Goal: Task Accomplishment & Management: Use online tool/utility

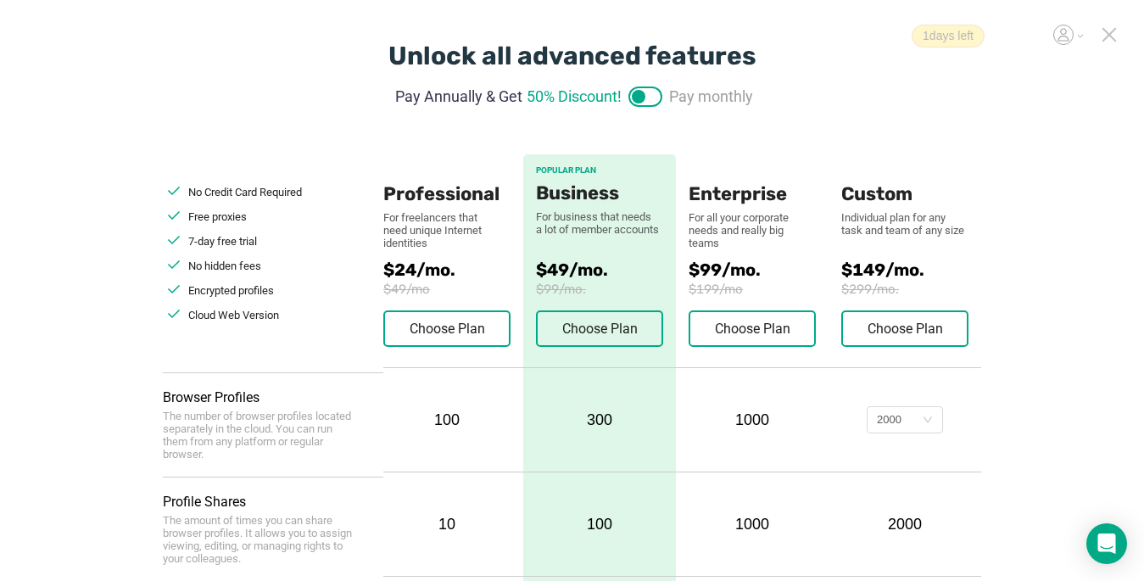
click at [854, 35] on icon at bounding box center [1109, 34] width 15 height 15
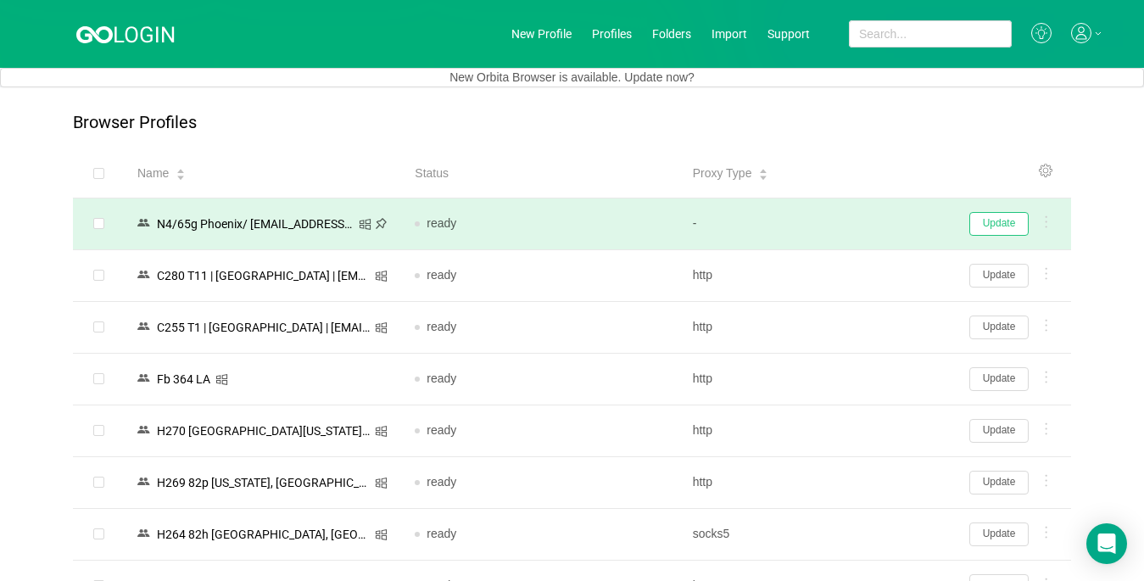
click at [854, 225] on button "Update" at bounding box center [999, 224] width 59 height 24
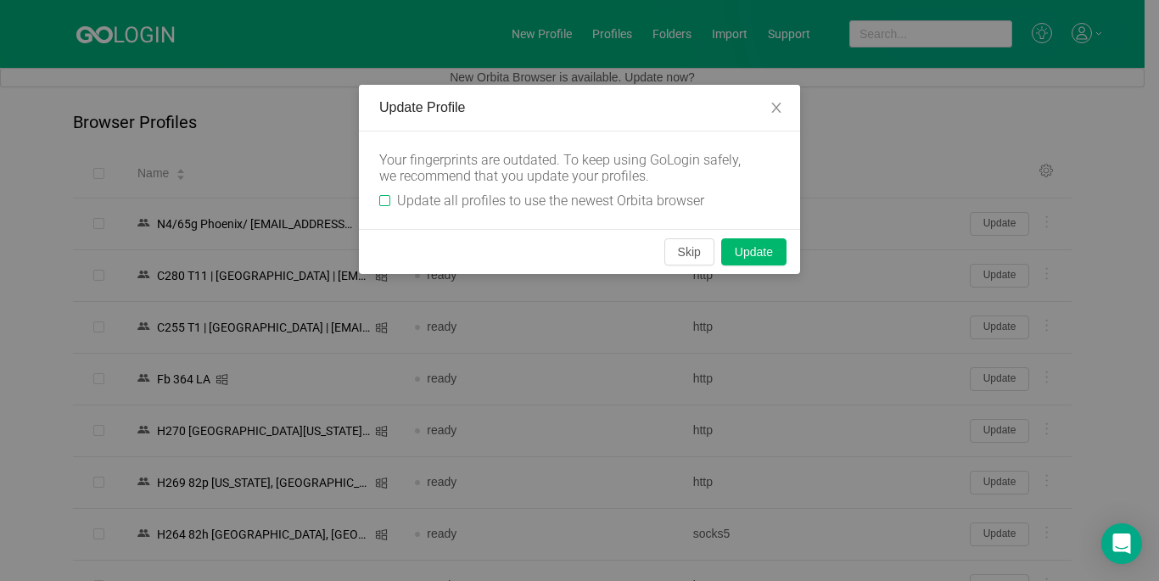
click at [382, 199] on input "Update all profiles to use the newest Orbita browser" at bounding box center [384, 200] width 11 height 11
checkbox input "true"
click at [675, 252] on button "Skip" at bounding box center [689, 251] width 50 height 27
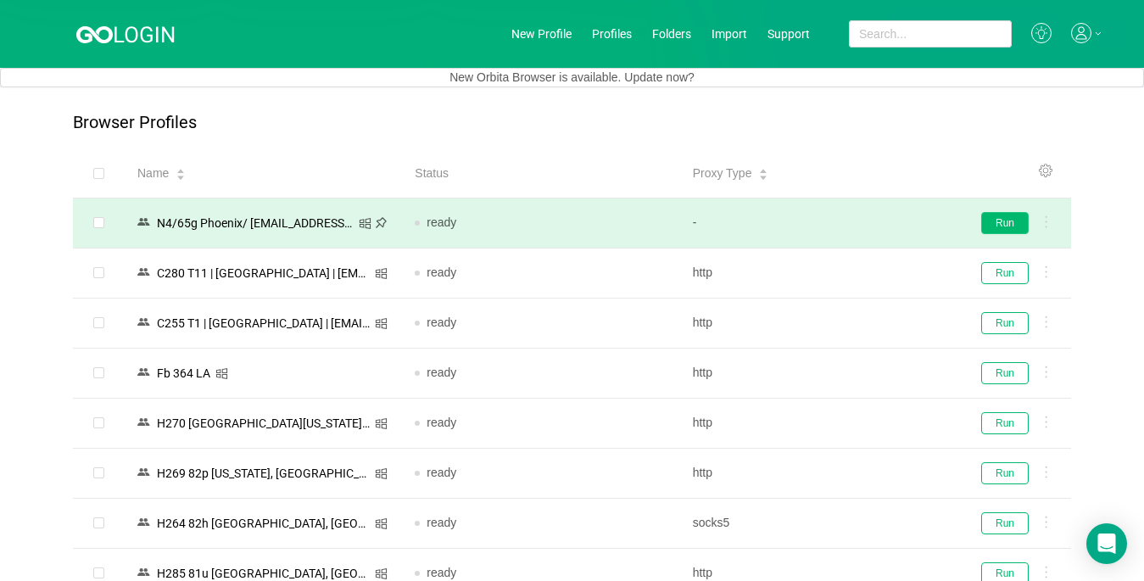
click at [854, 225] on button "Run" at bounding box center [1005, 223] width 48 height 22
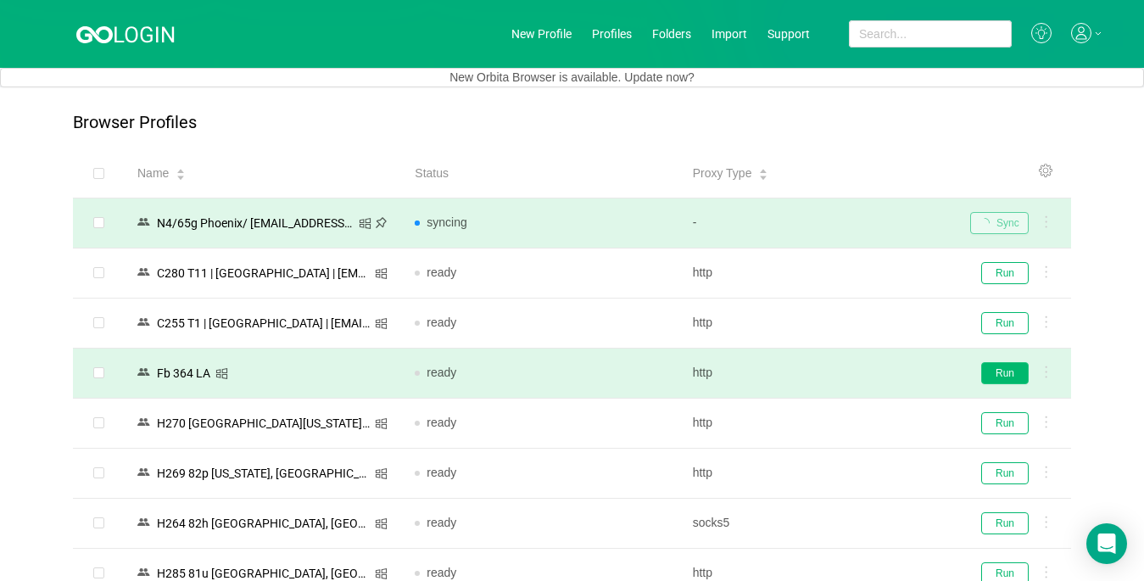
click at [854, 367] on button "Run" at bounding box center [1005, 373] width 48 height 22
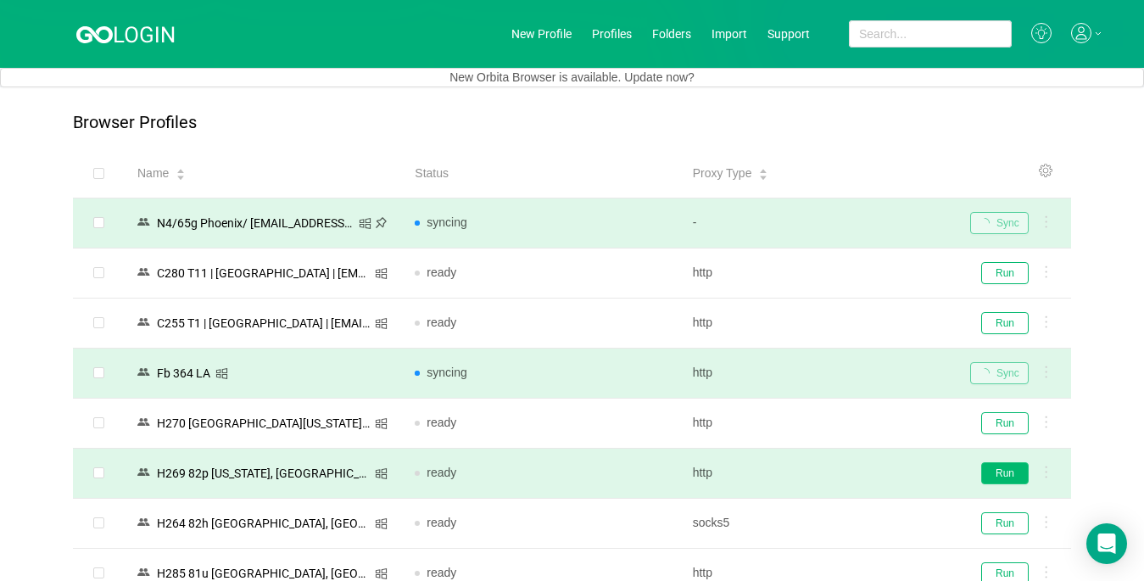
click at [854, 472] on button "Run" at bounding box center [1005, 473] width 48 height 22
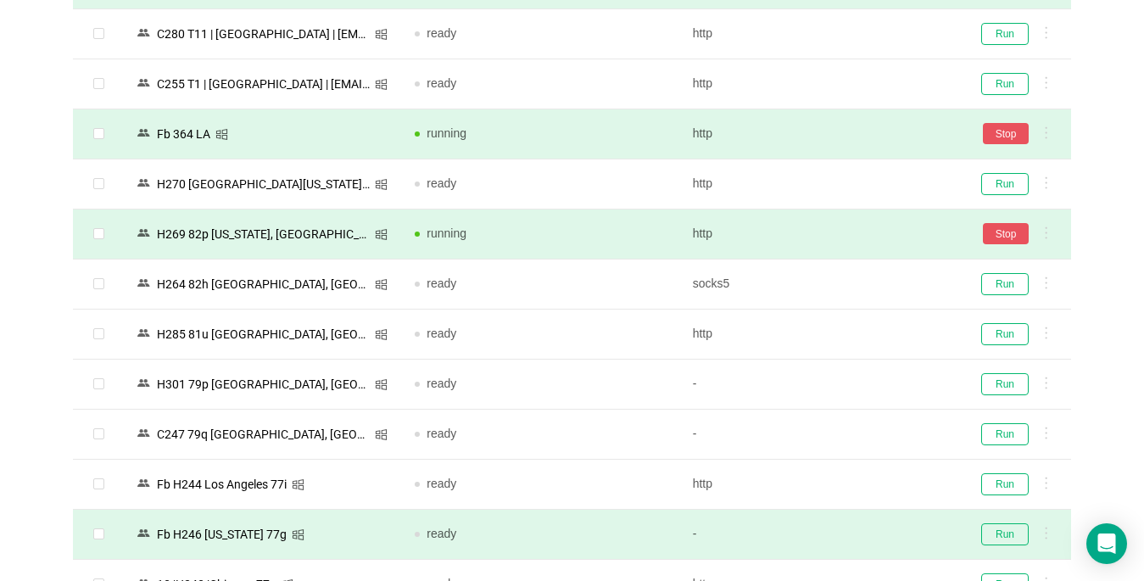
scroll to position [339, 0]
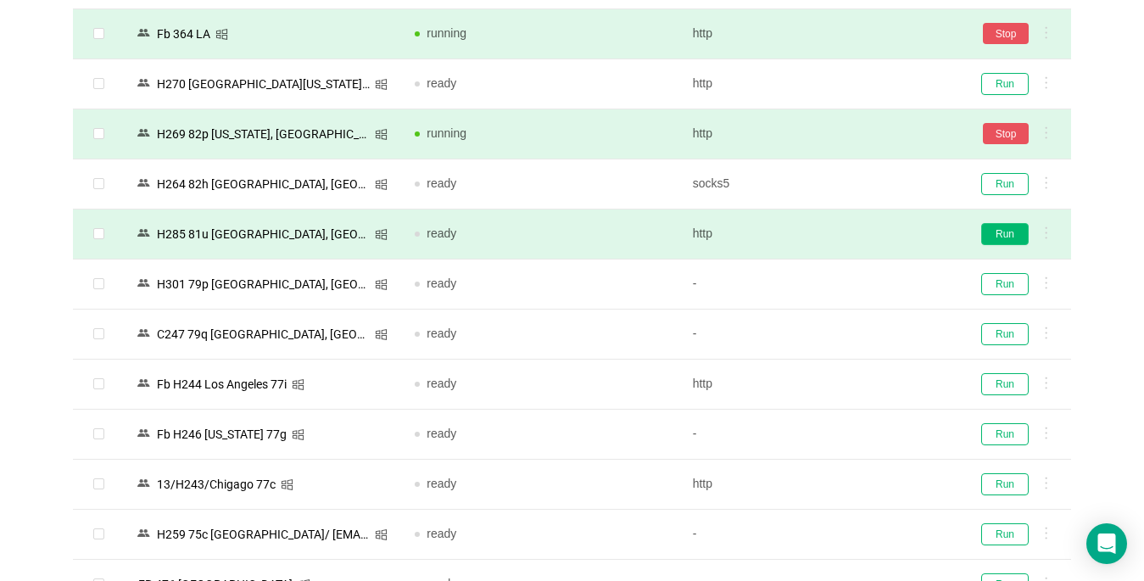
click at [854, 238] on button "Run" at bounding box center [1005, 234] width 48 height 22
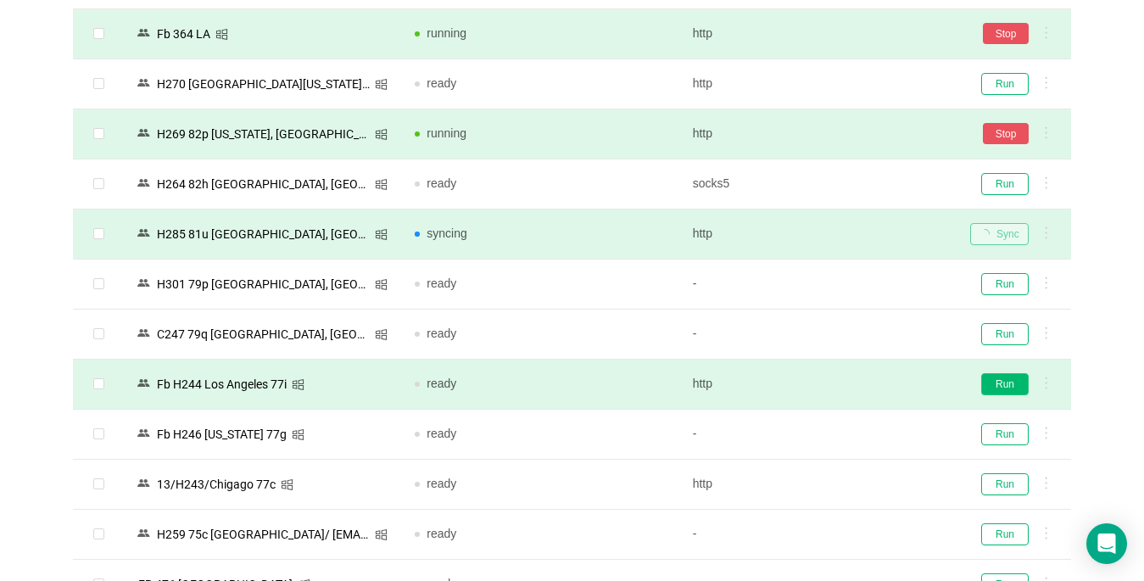
click at [854, 384] on button "Run" at bounding box center [1005, 384] width 48 height 22
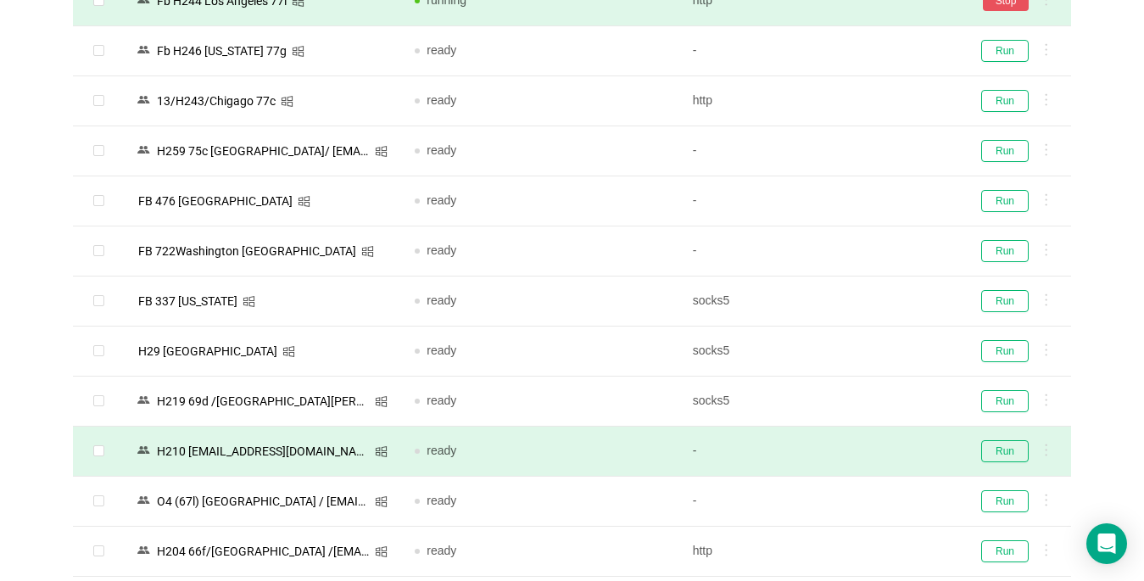
scroll to position [763, 0]
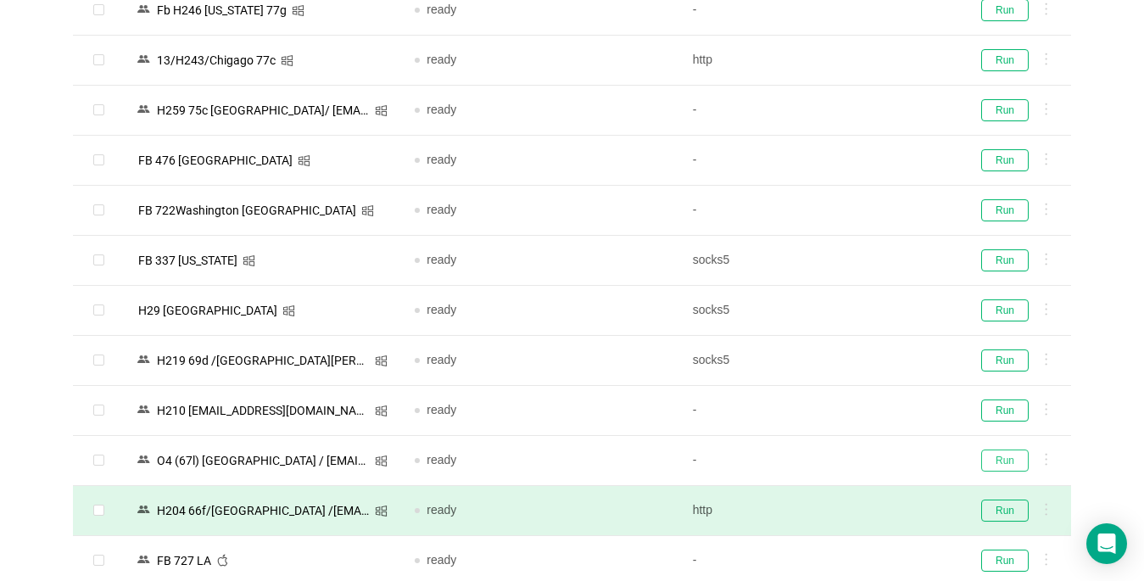
drag, startPoint x: 1015, startPoint y: 456, endPoint x: 1014, endPoint y: 488, distance: 31.4
click at [854, 457] on button "Run" at bounding box center [1005, 461] width 48 height 22
click at [854, 507] on button "Run" at bounding box center [1005, 511] width 48 height 22
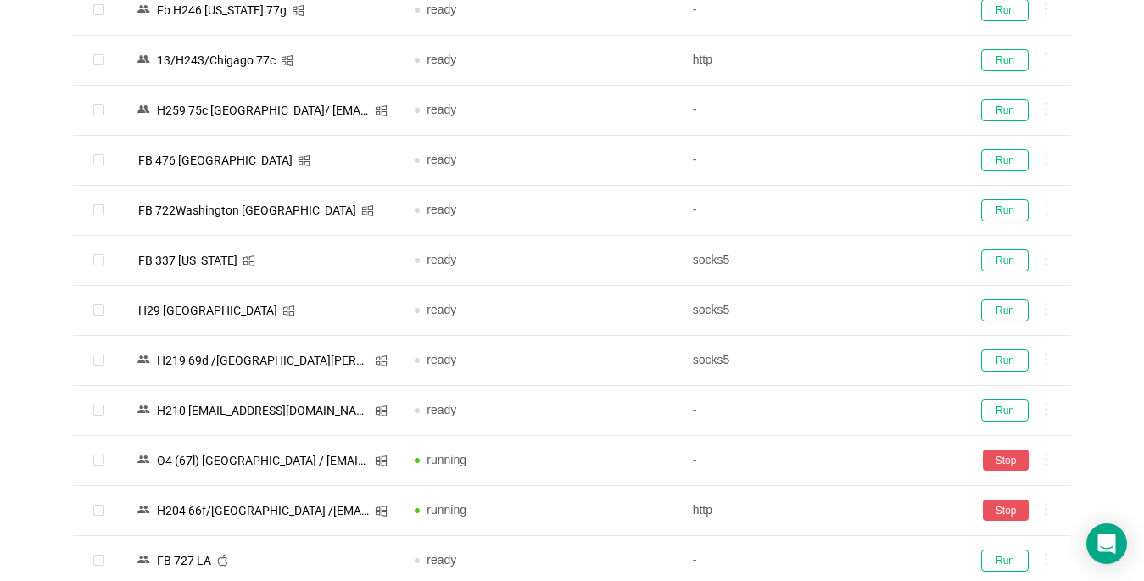
scroll to position [1183, 0]
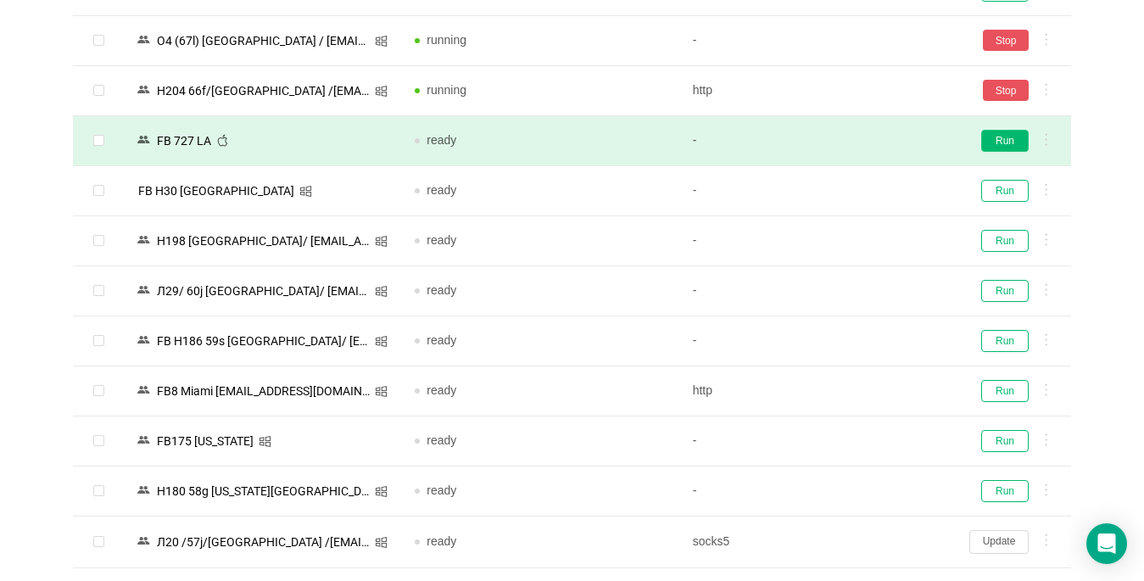
click at [854, 143] on button "Run" at bounding box center [1005, 141] width 48 height 22
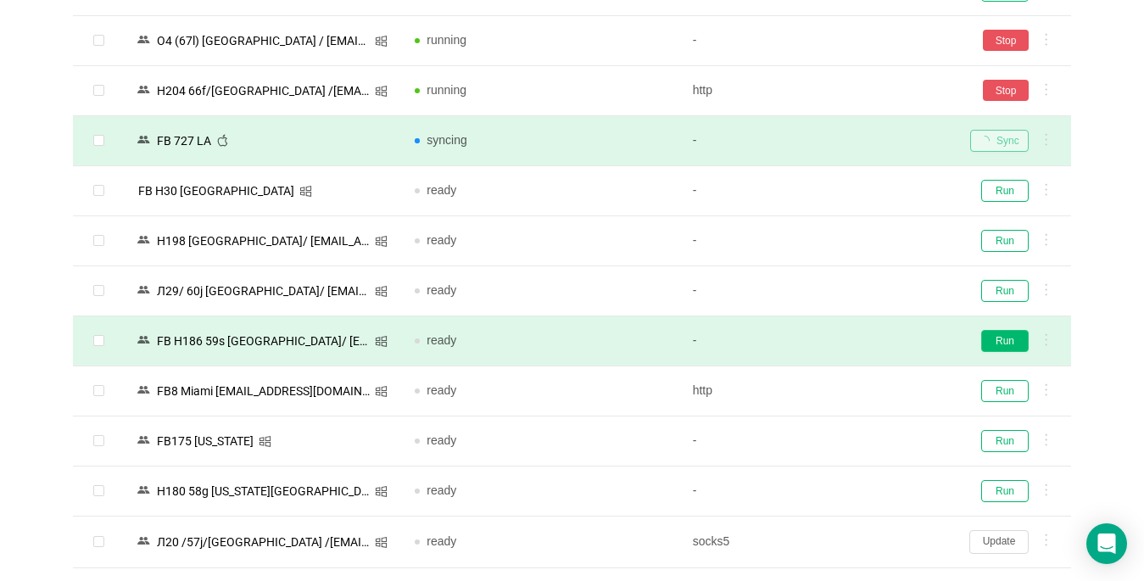
click at [854, 335] on button "Run" at bounding box center [1005, 341] width 48 height 22
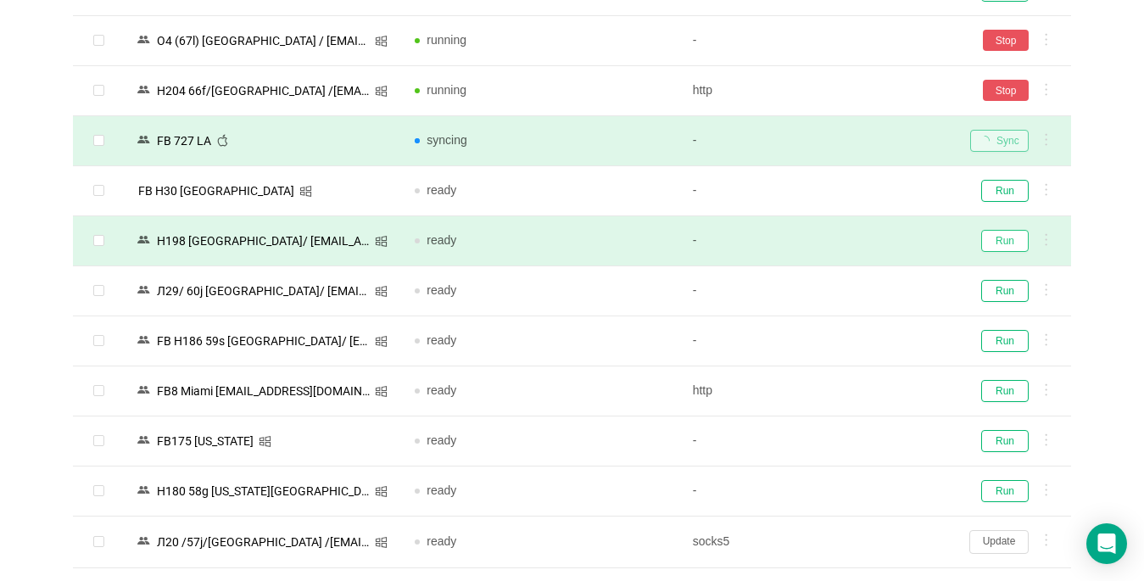
click at [854, 244] on button "Run" at bounding box center [1005, 241] width 48 height 22
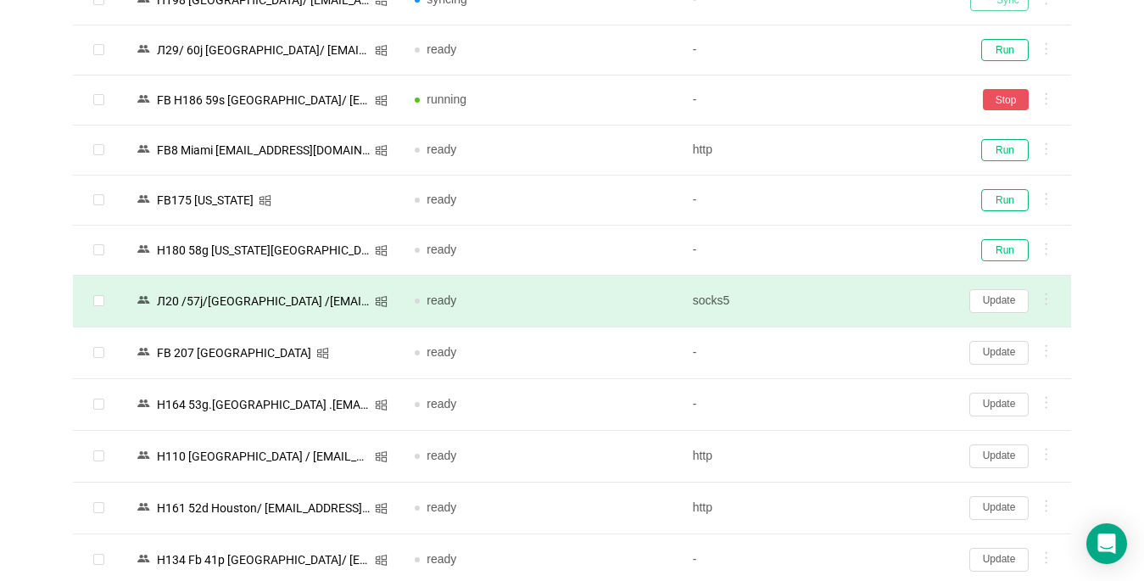
scroll to position [1438, 0]
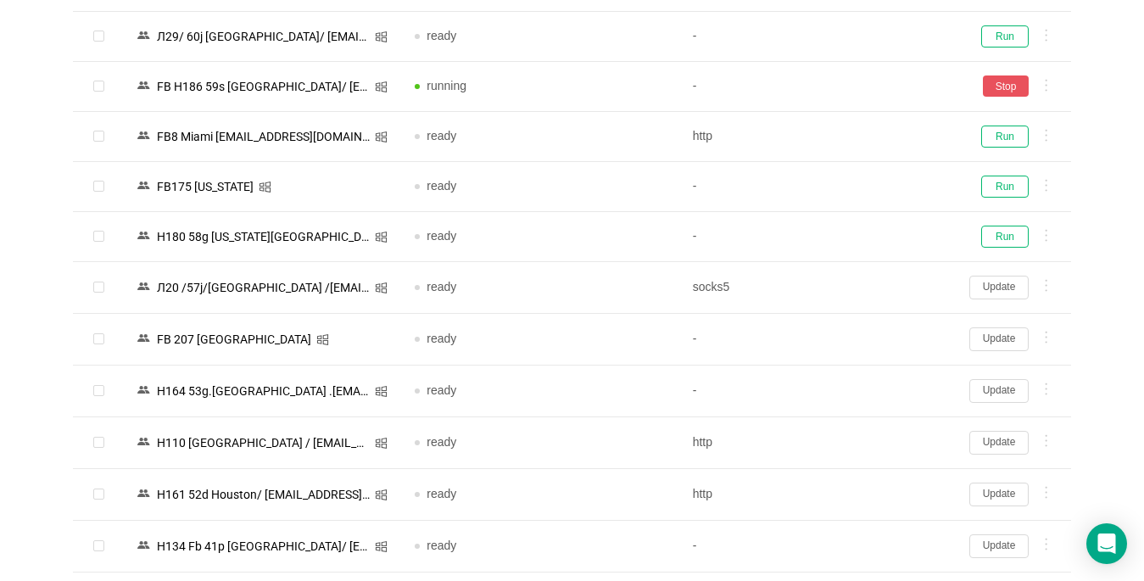
click at [854, 441] on button "Update" at bounding box center [999, 443] width 59 height 24
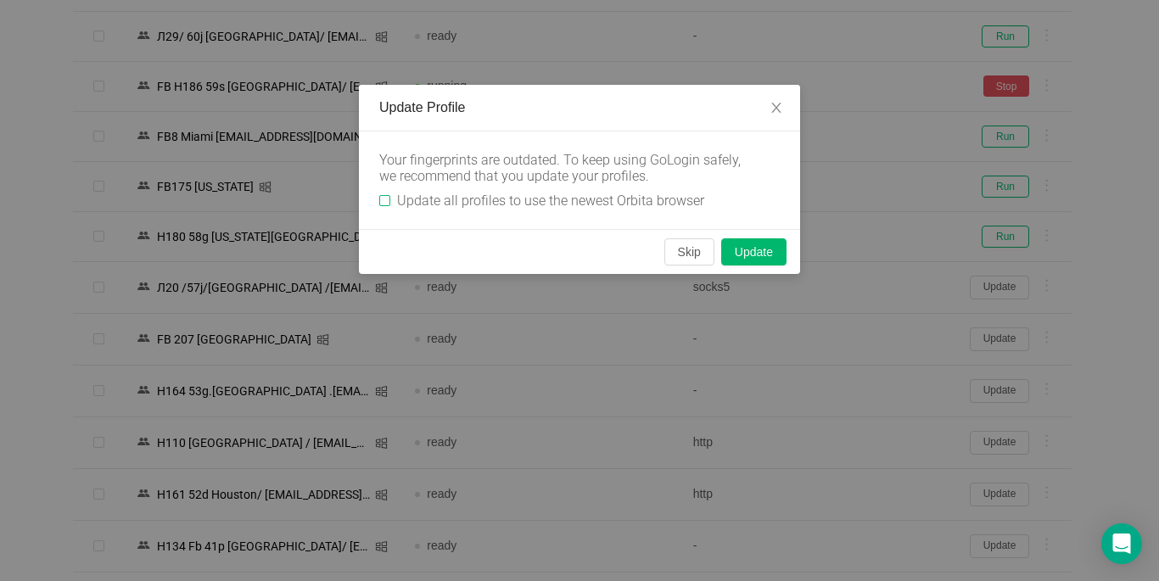
click at [379, 198] on input "Update all profiles to use the newest Orbita browser" at bounding box center [384, 200] width 11 height 11
checkbox input "true"
click at [671, 251] on button "Skip" at bounding box center [689, 251] width 50 height 27
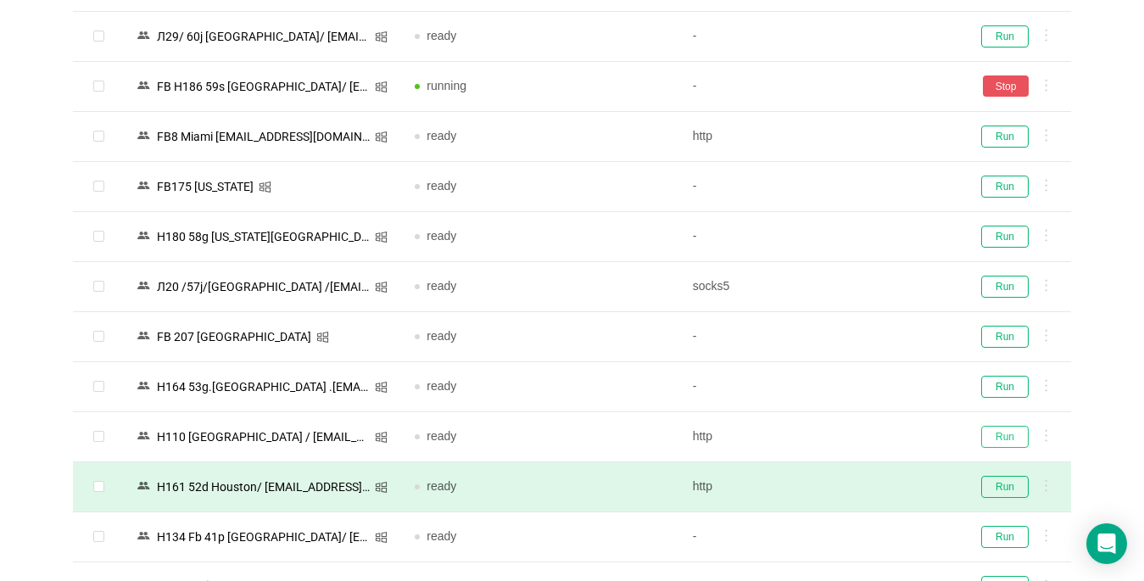
click at [854, 437] on button "Run" at bounding box center [1005, 437] width 48 height 22
click at [854, 477] on td "Run" at bounding box center [1014, 487] width 115 height 50
click at [854, 489] on button "Run" at bounding box center [1005, 487] width 48 height 22
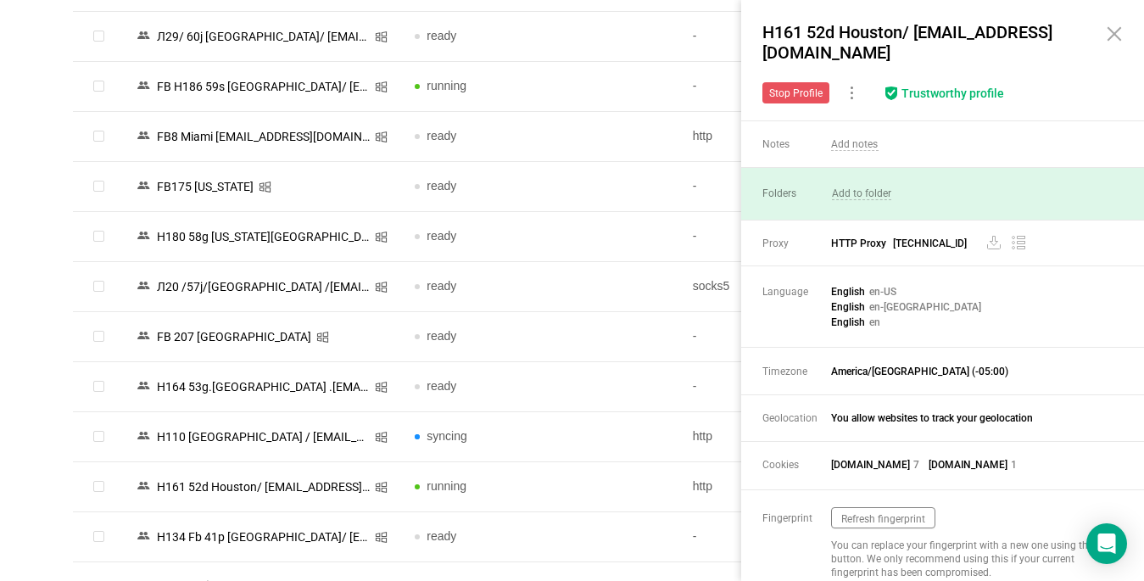
click at [854, 29] on icon at bounding box center [1115, 34] width 12 height 12
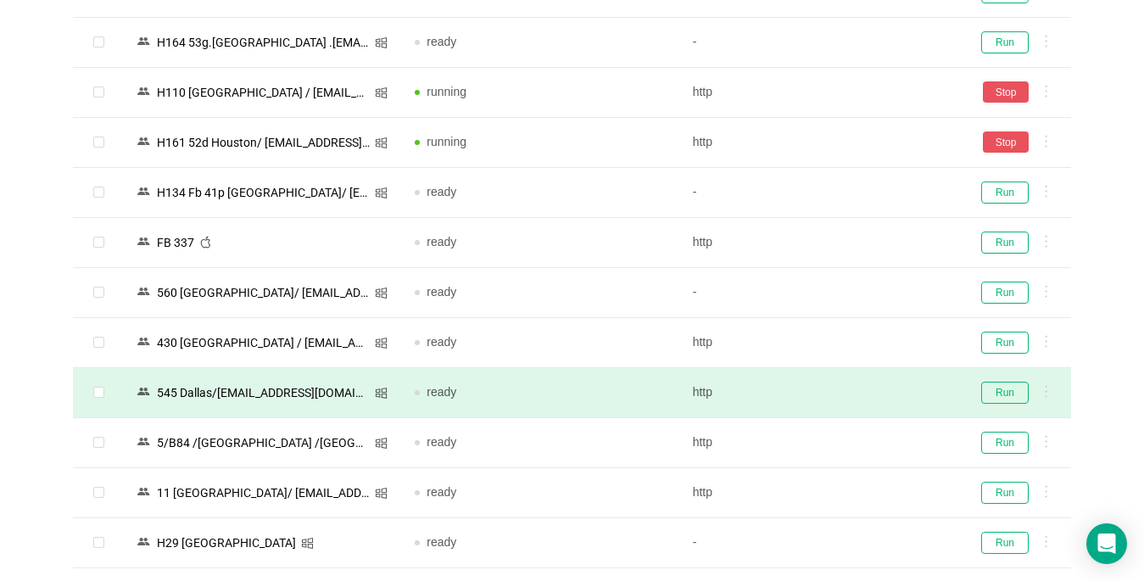
scroll to position [1862, 0]
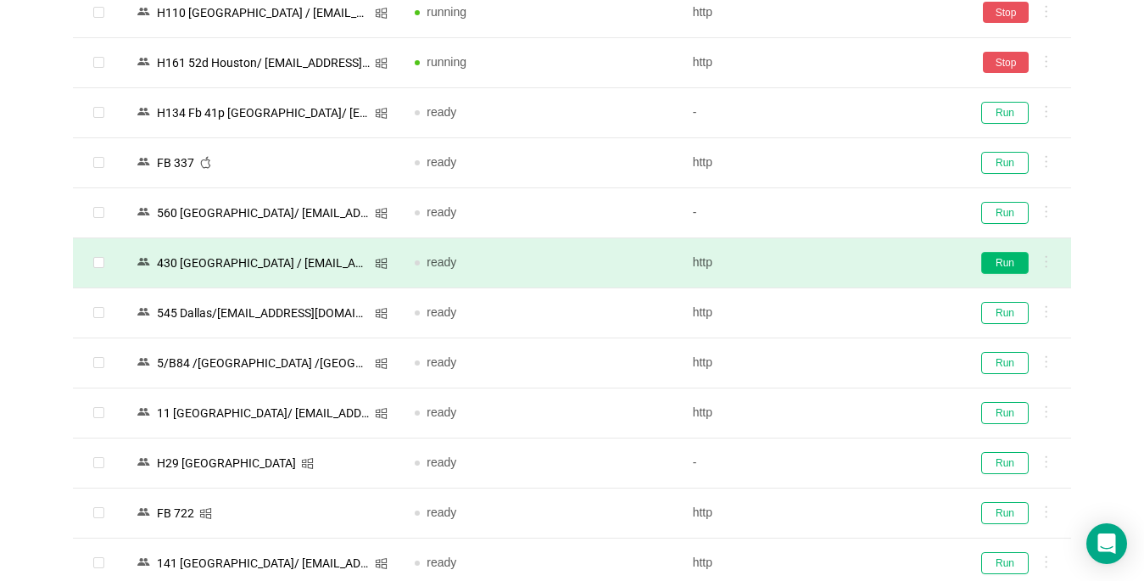
click at [854, 258] on button "Run" at bounding box center [1005, 263] width 48 height 22
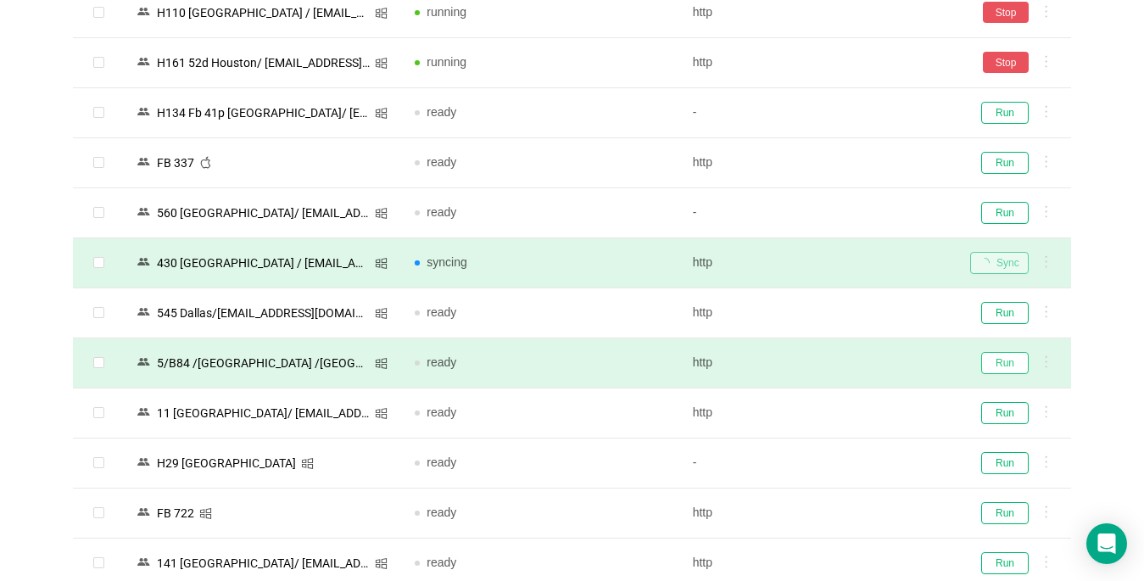
click at [854, 364] on button "Run" at bounding box center [1005, 363] width 48 height 22
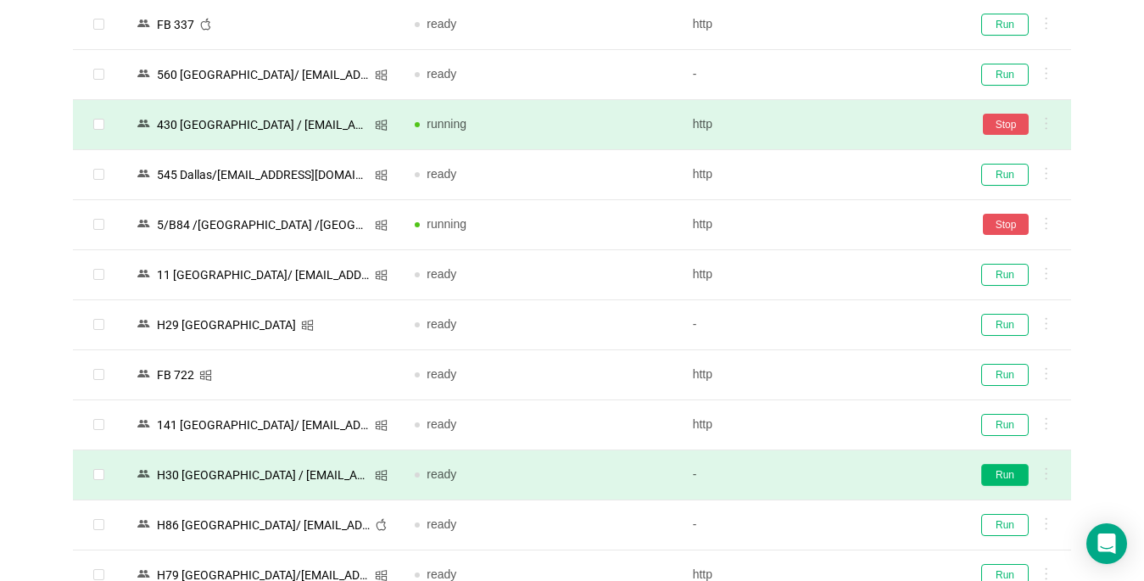
scroll to position [2201, 0]
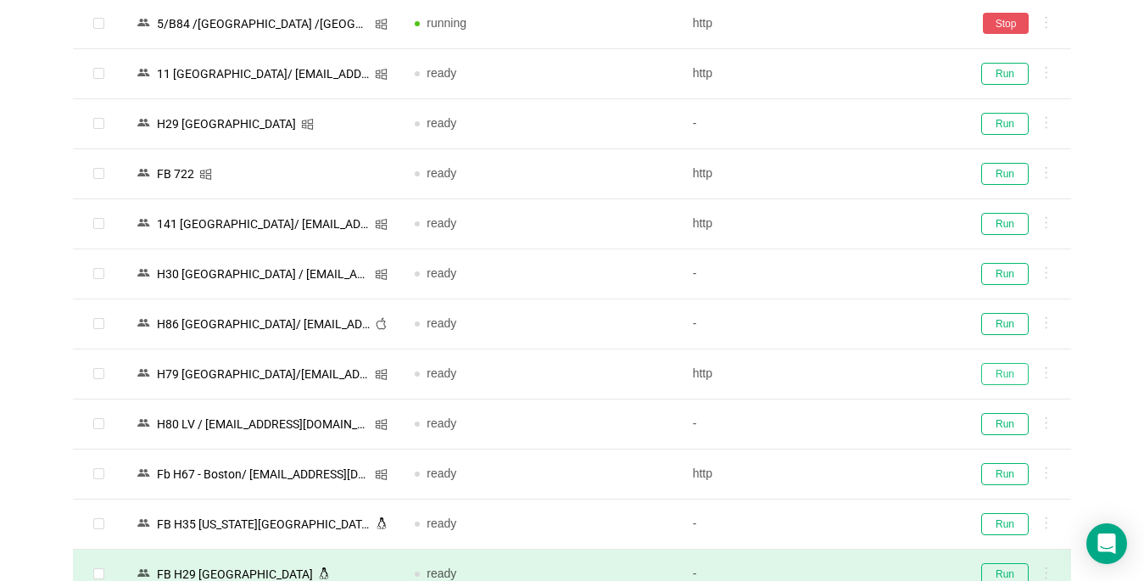
click at [854, 373] on button "Run" at bounding box center [1005, 374] width 48 height 22
click at [854, 470] on button "Run" at bounding box center [1005, 474] width 48 height 22
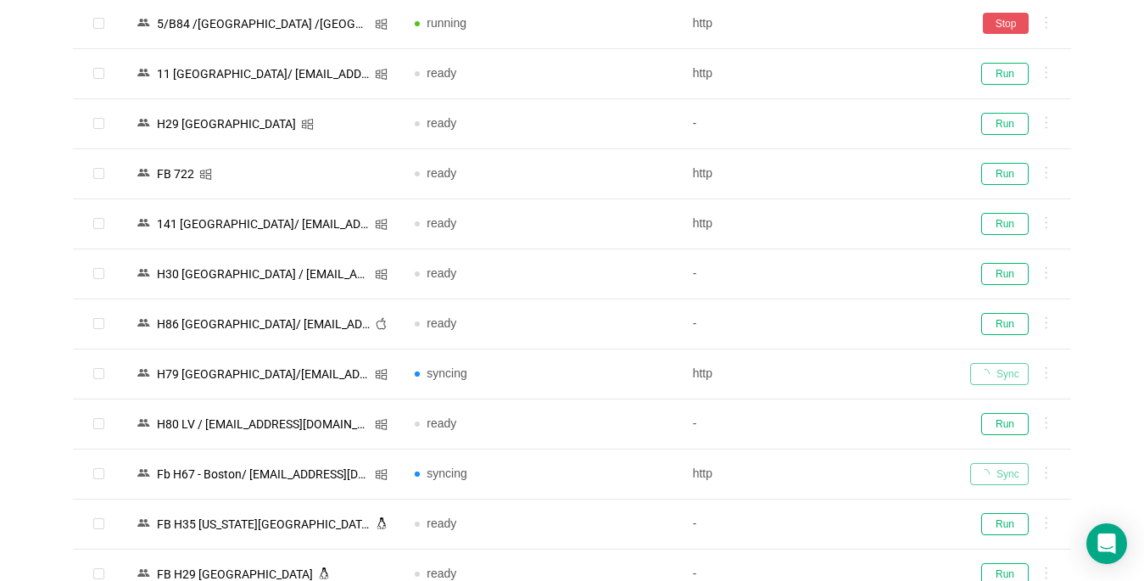
scroll to position [2456, 0]
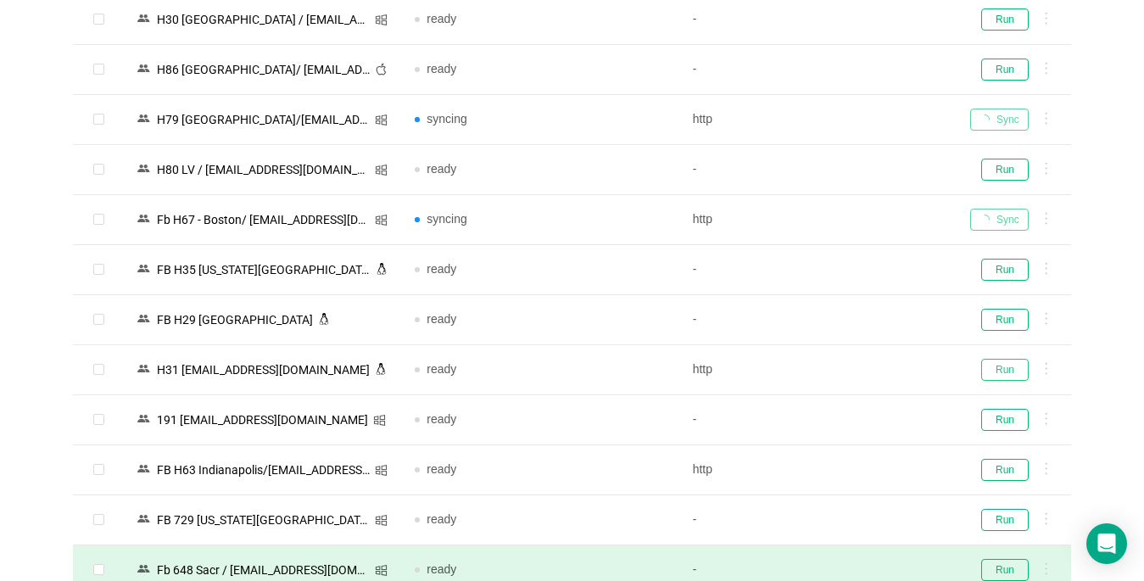
click at [854, 374] on button "Run" at bounding box center [1005, 370] width 48 height 22
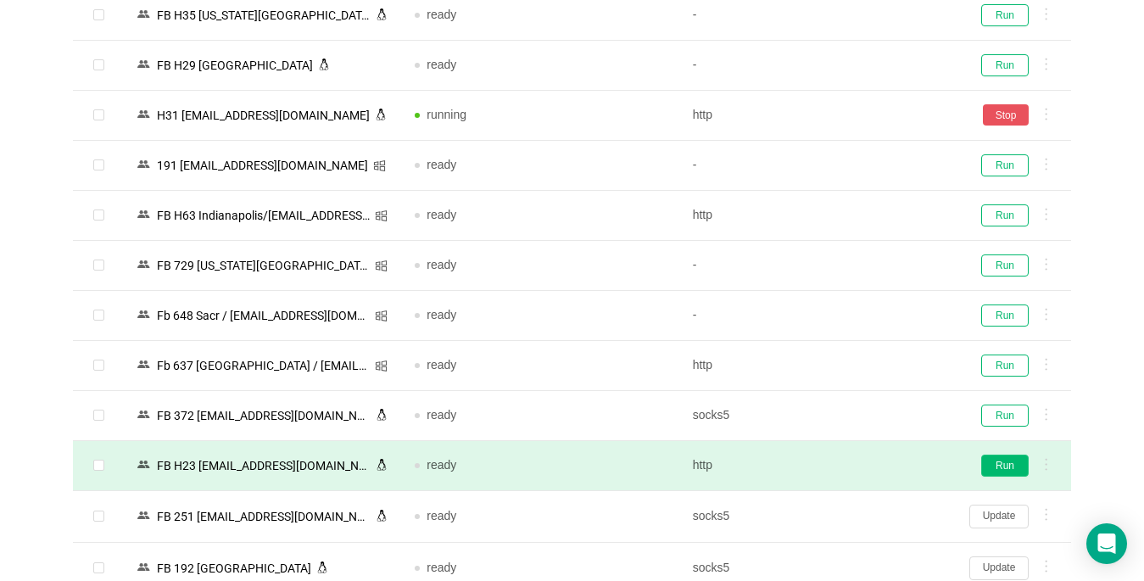
click at [854, 462] on button "Run" at bounding box center [1005, 466] width 48 height 22
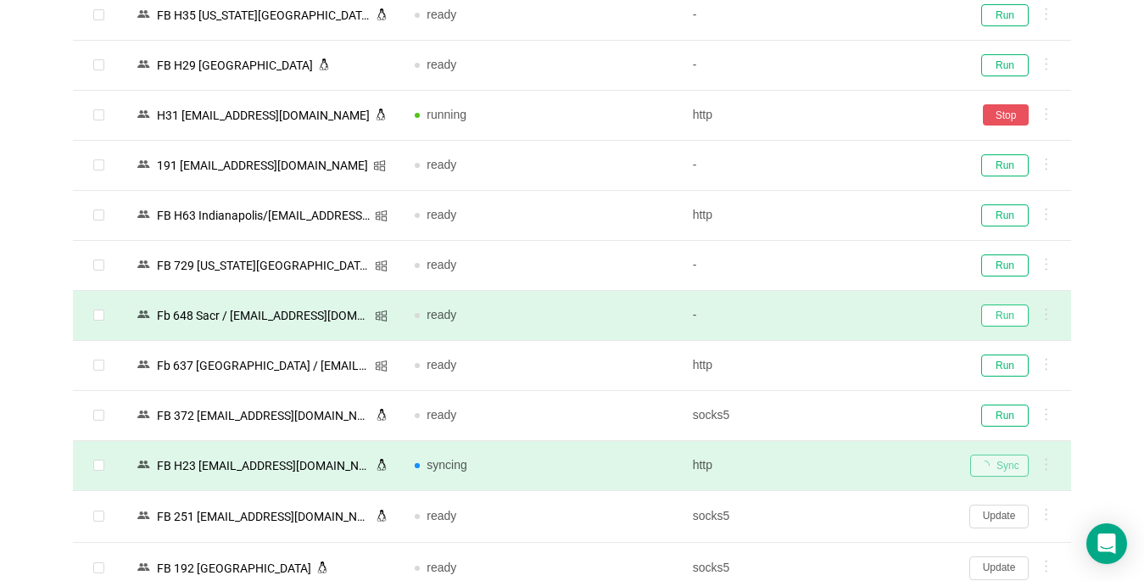
click at [854, 310] on button "Run" at bounding box center [1005, 316] width 48 height 22
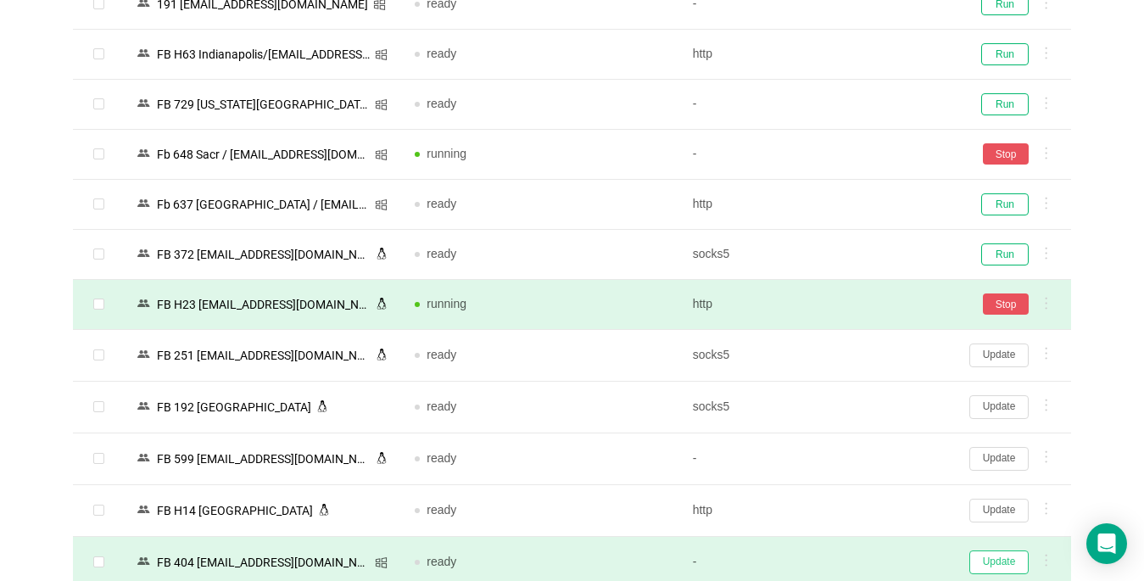
scroll to position [3050, 0]
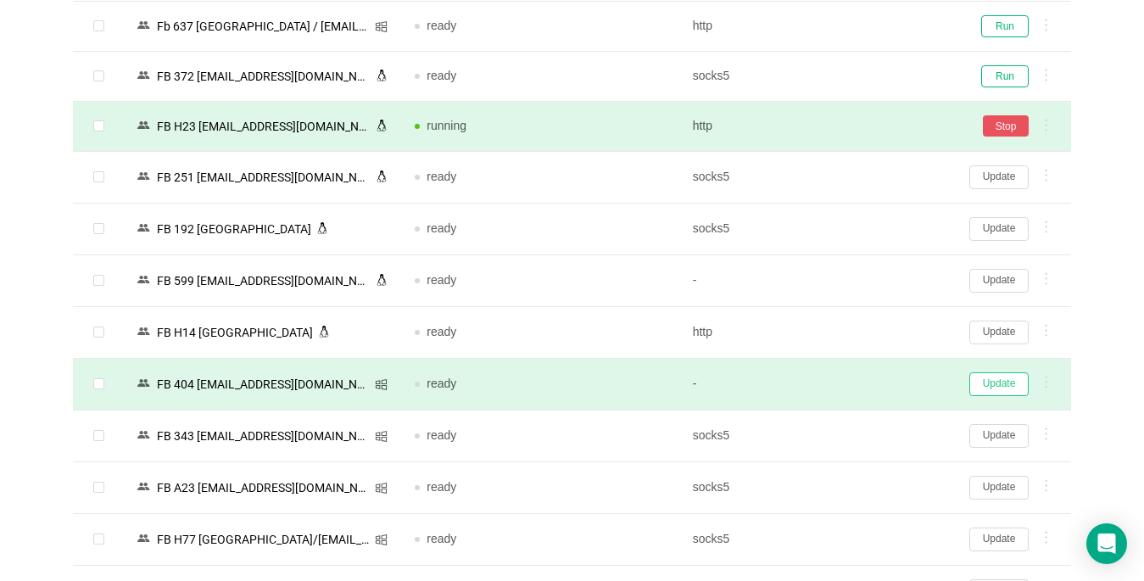
click at [854, 385] on button "Update" at bounding box center [999, 384] width 59 height 24
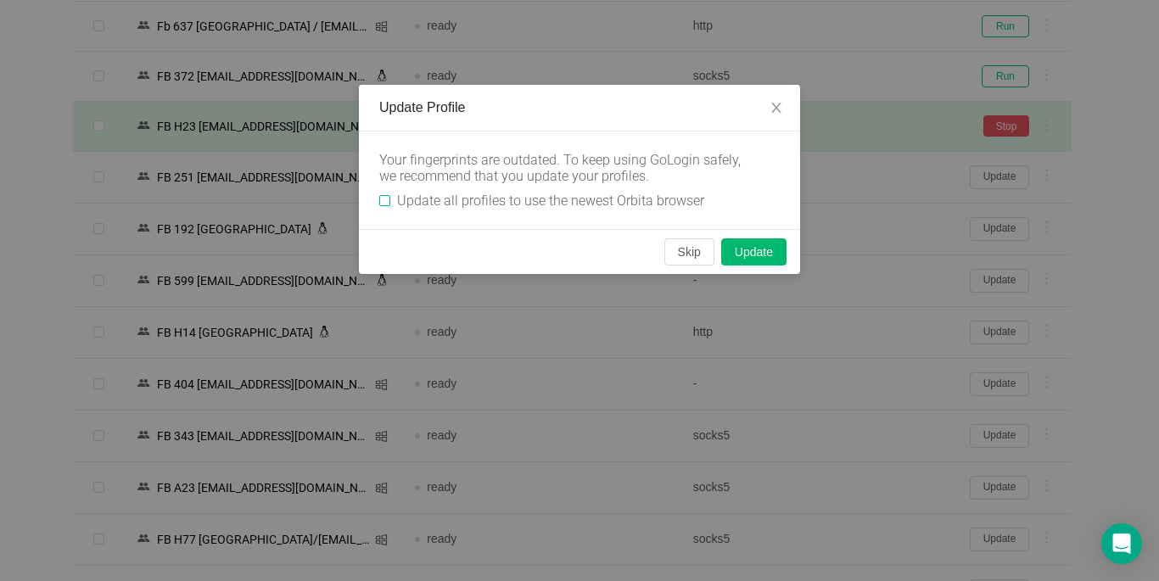
click at [383, 204] on input "Update all profiles to use the newest Orbita browser" at bounding box center [384, 200] width 11 height 11
checkbox input "true"
click at [680, 256] on button "Skip" at bounding box center [689, 251] width 50 height 27
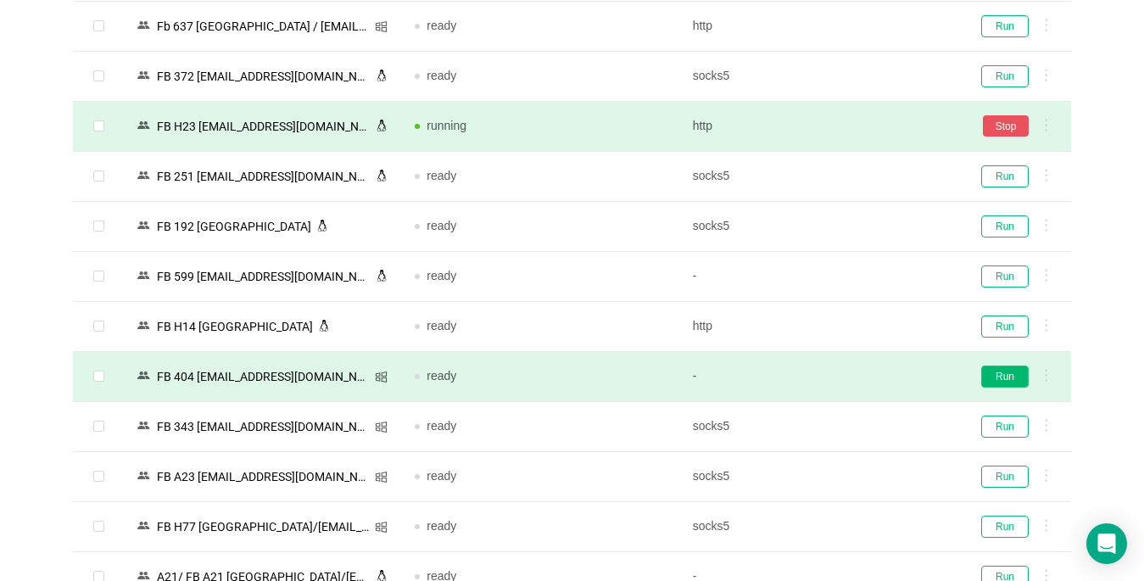
click at [854, 378] on button "Run" at bounding box center [1005, 377] width 48 height 22
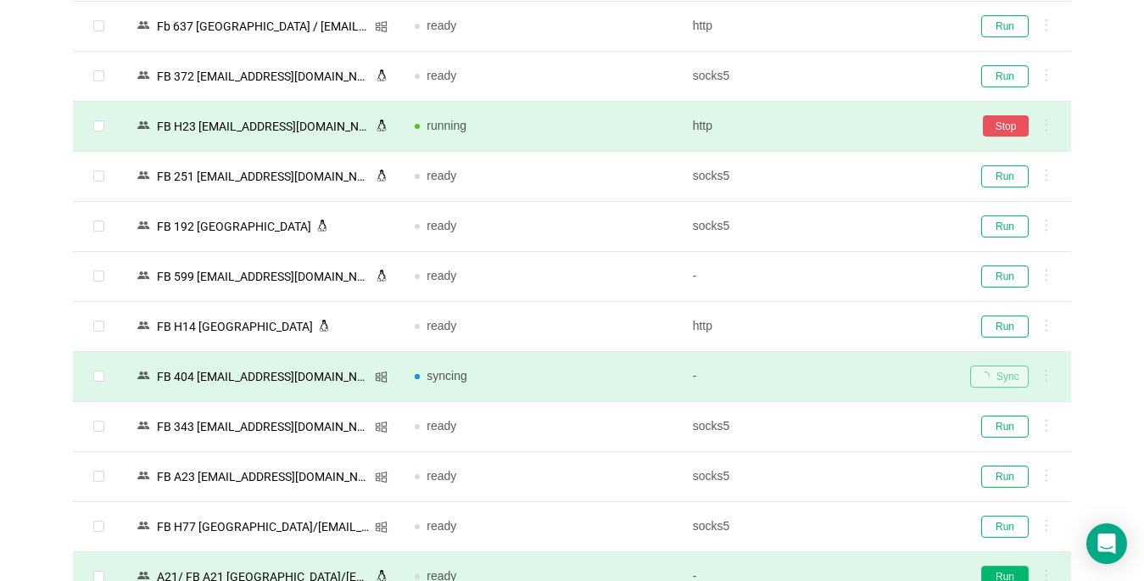
click at [854, 567] on button "Run" at bounding box center [1005, 577] width 48 height 22
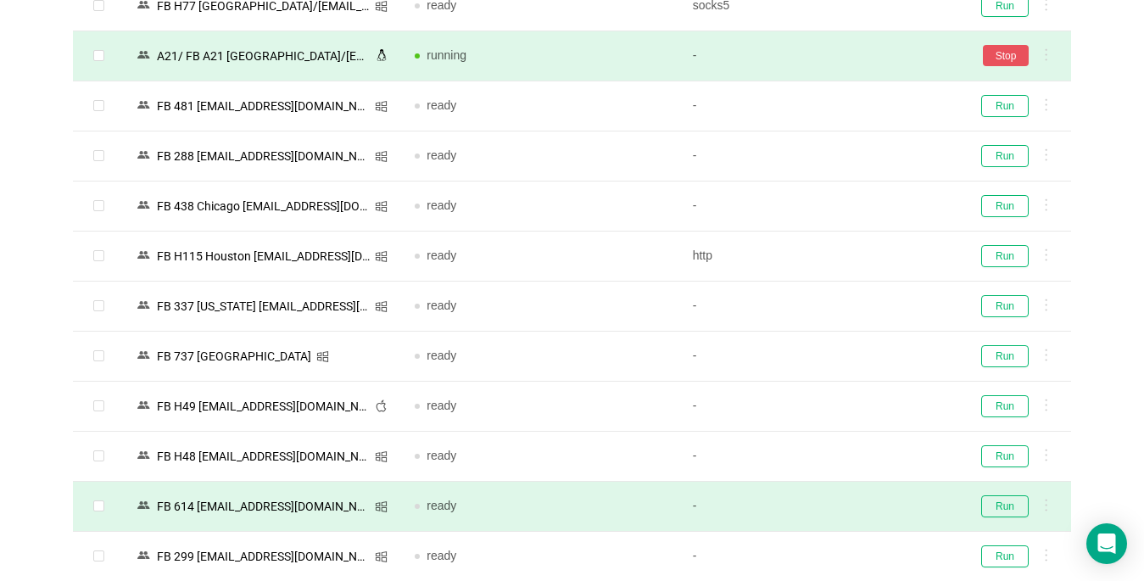
scroll to position [3643, 0]
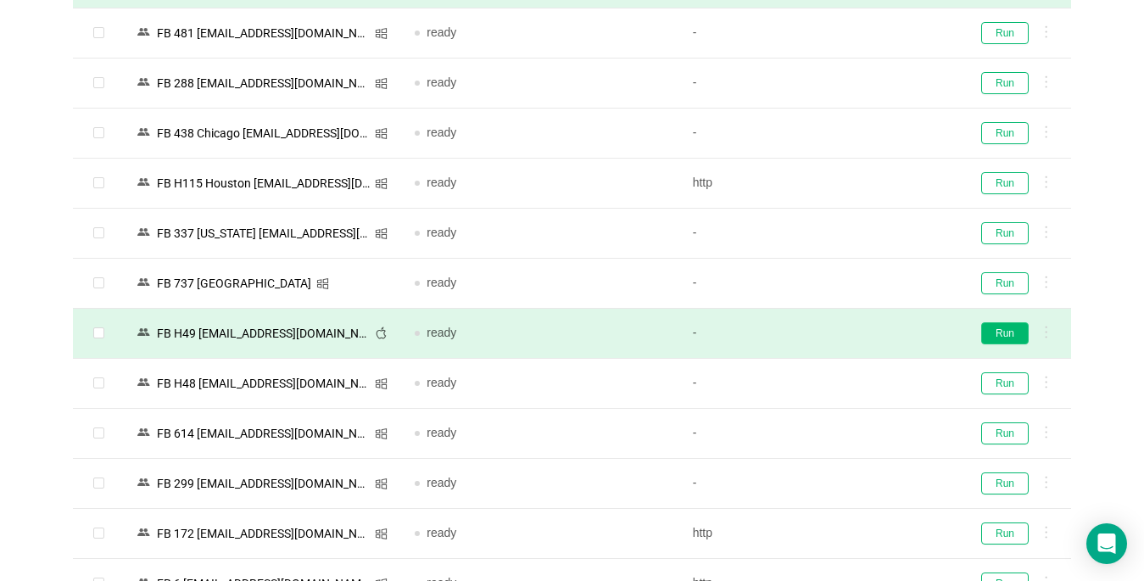
click at [854, 330] on button "Run" at bounding box center [1005, 333] width 48 height 22
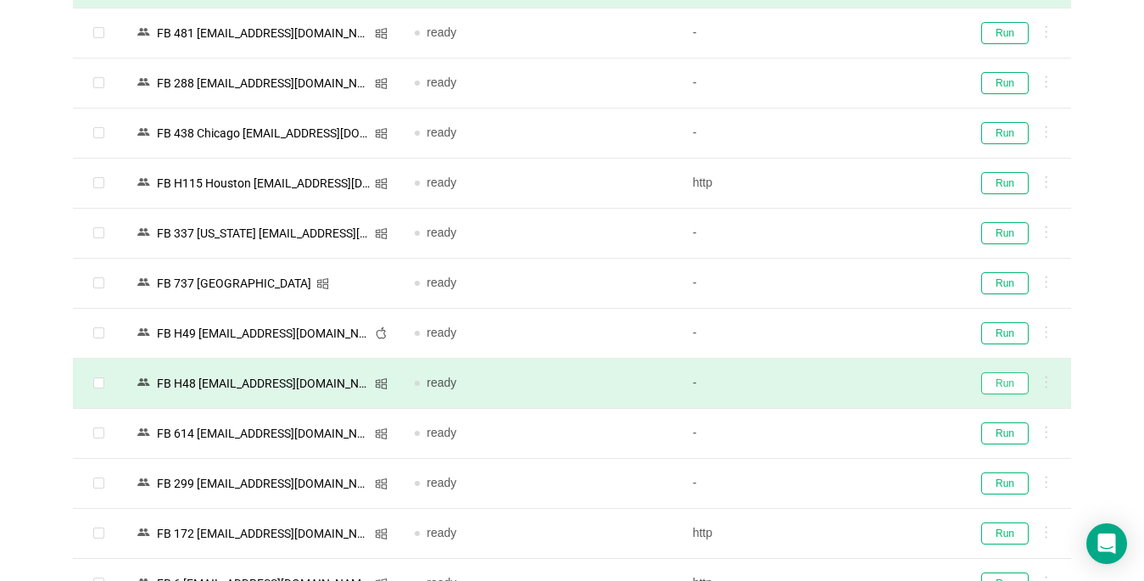
click at [854, 382] on button "Run" at bounding box center [1005, 383] width 48 height 22
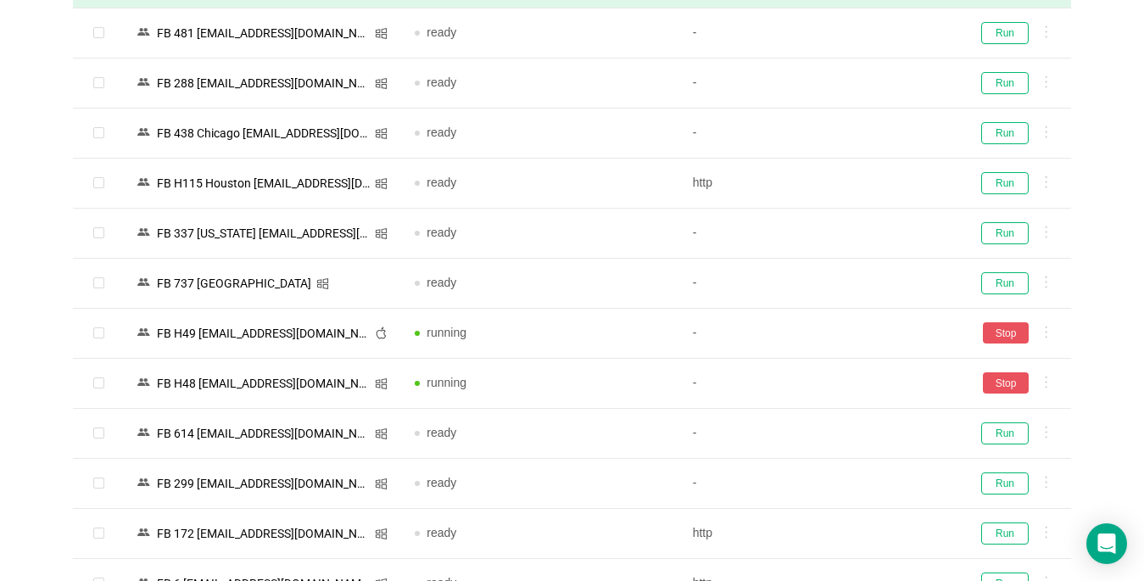
scroll to position [3795, 0]
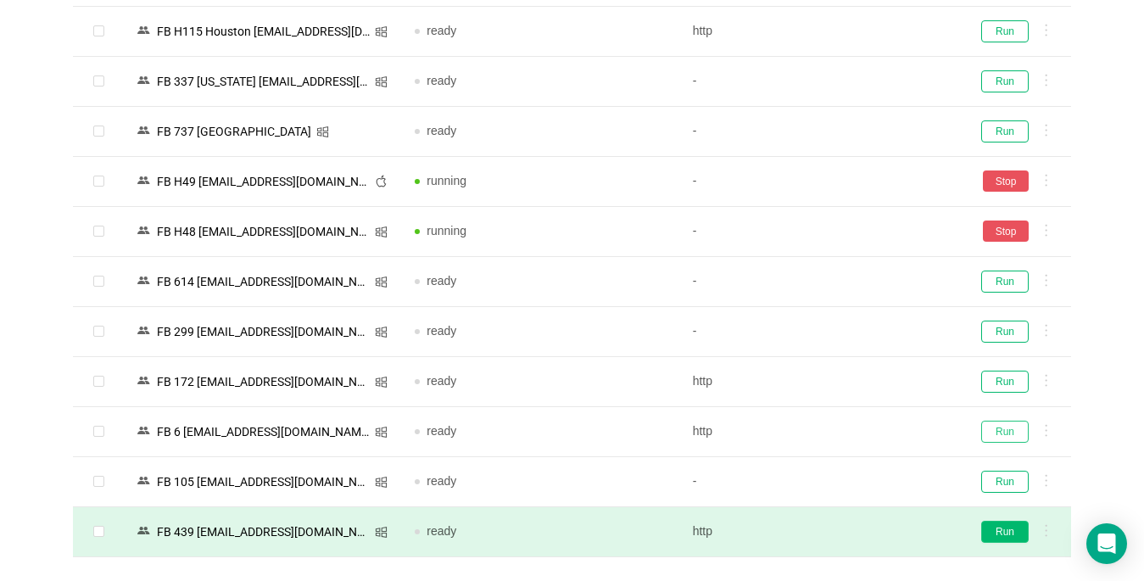
click at [854, 433] on button "Run" at bounding box center [1005, 432] width 48 height 22
click at [854, 528] on button "Run" at bounding box center [1005, 532] width 48 height 22
